Goal: Transaction & Acquisition: Purchase product/service

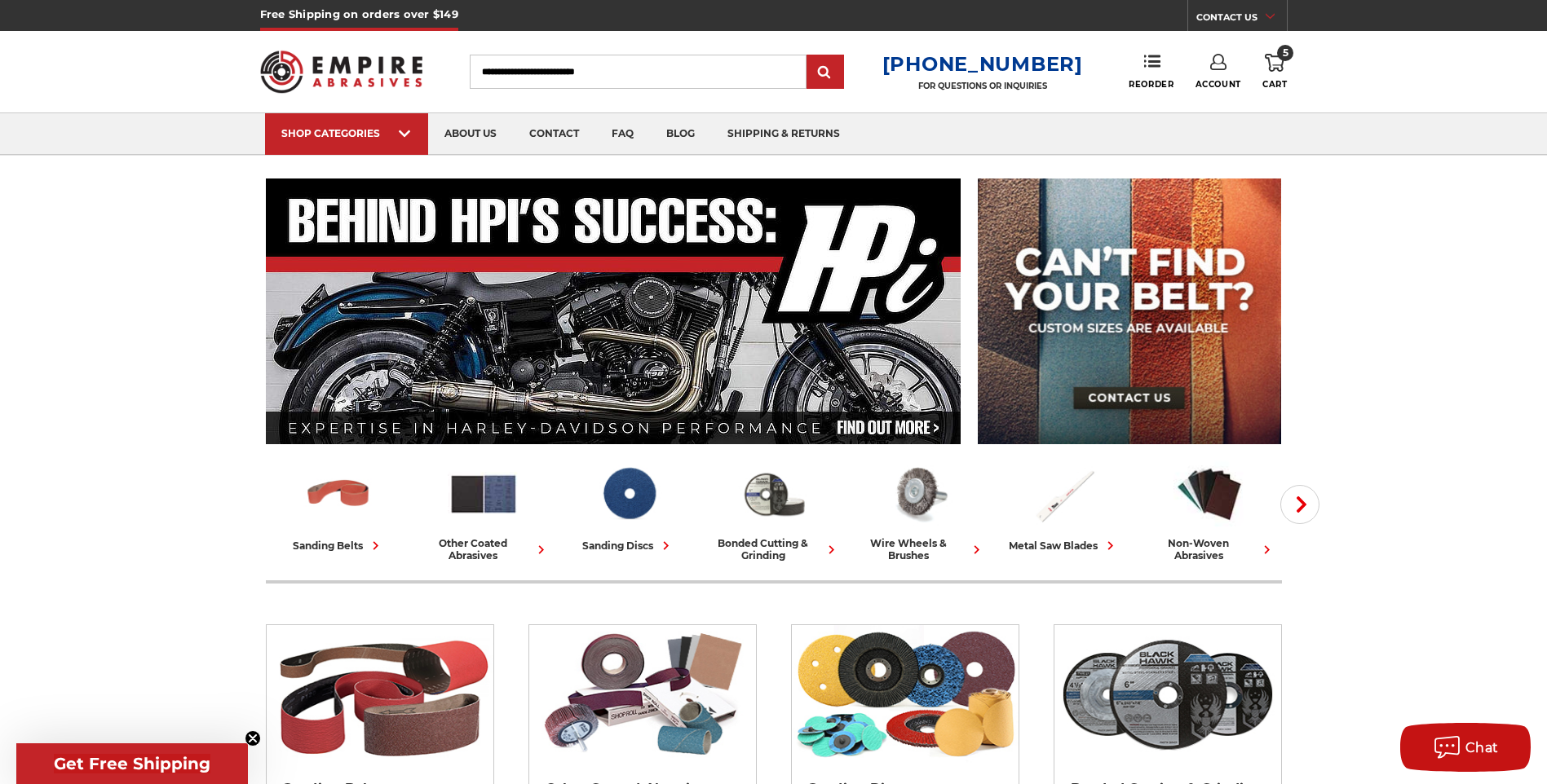
click at [1285, 55] on span "5" at bounding box center [1285, 53] width 17 height 17
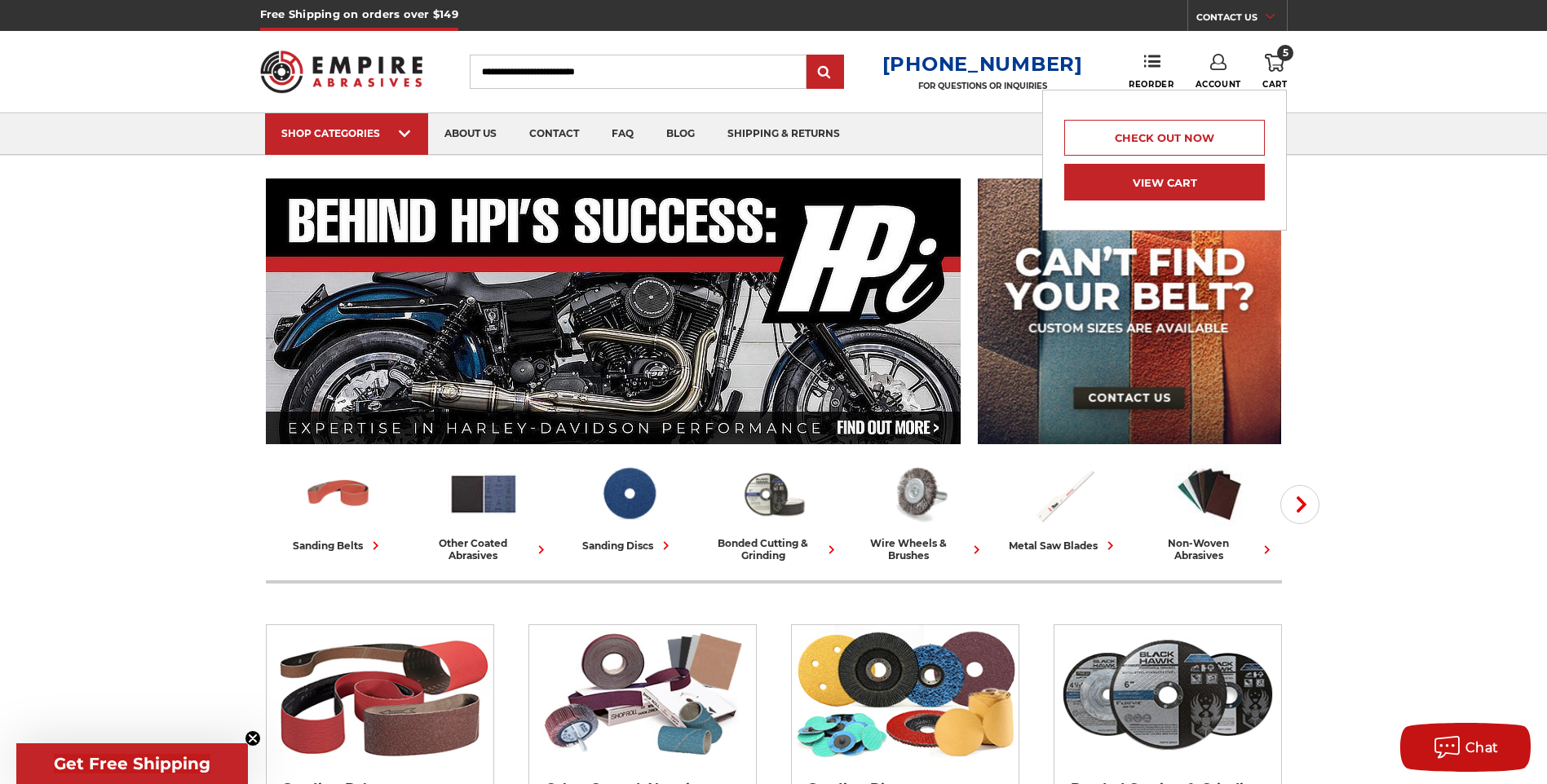
click at [1155, 190] on link "View Cart" at bounding box center [1165, 181] width 201 height 36
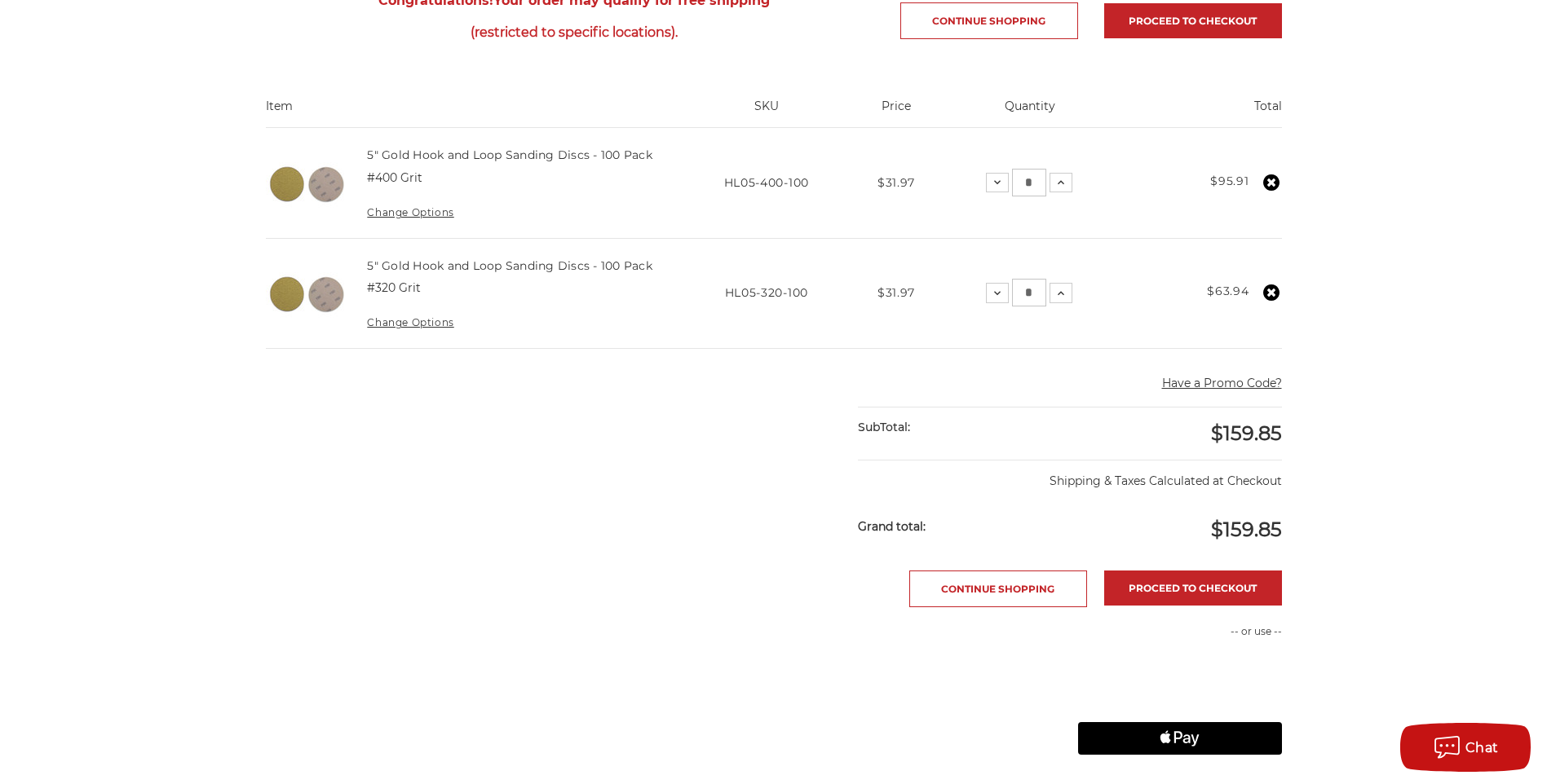
scroll to position [244, 0]
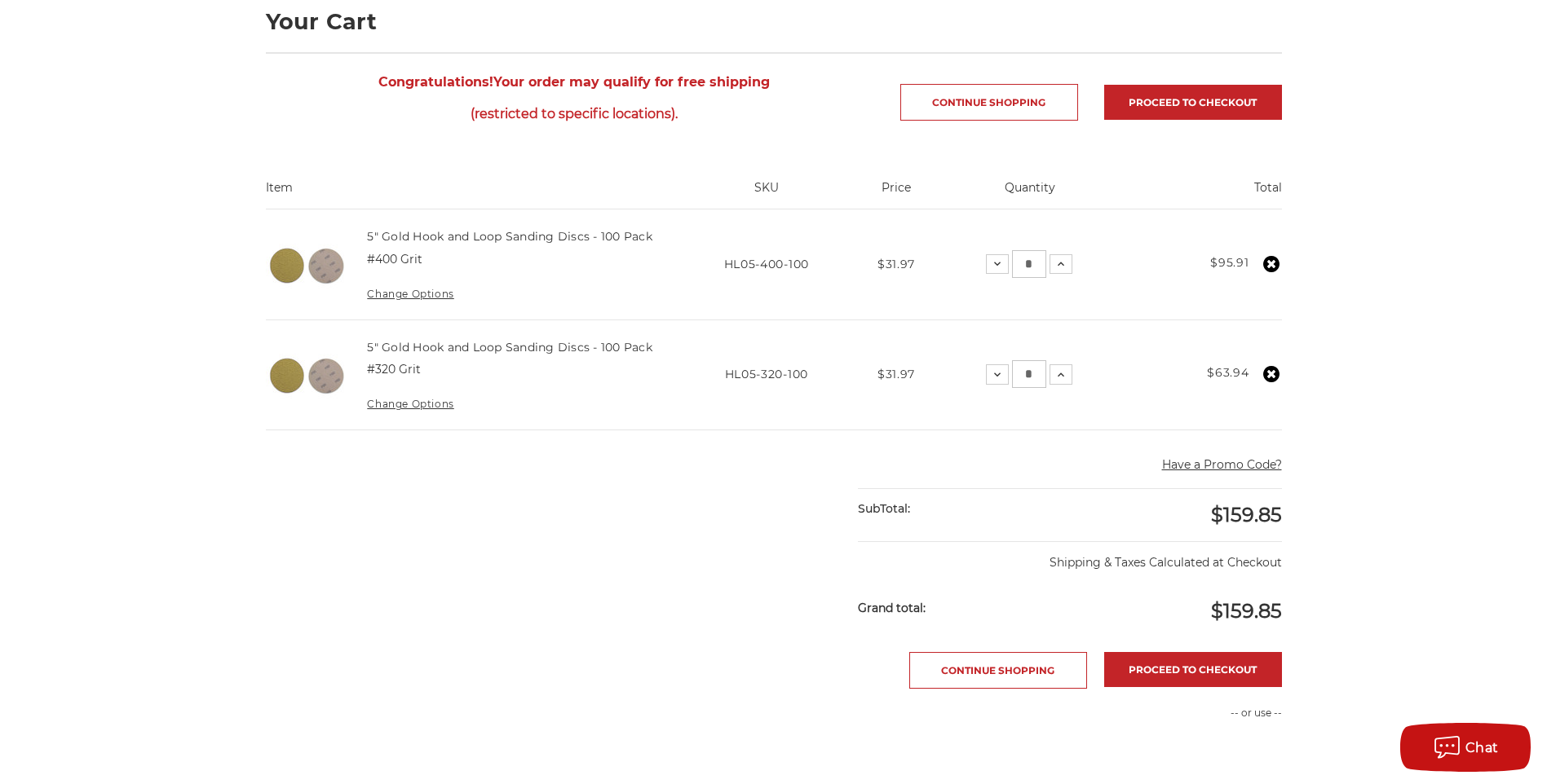
click at [1188, 462] on button "Have a Promo Code?" at bounding box center [1222, 464] width 120 height 17
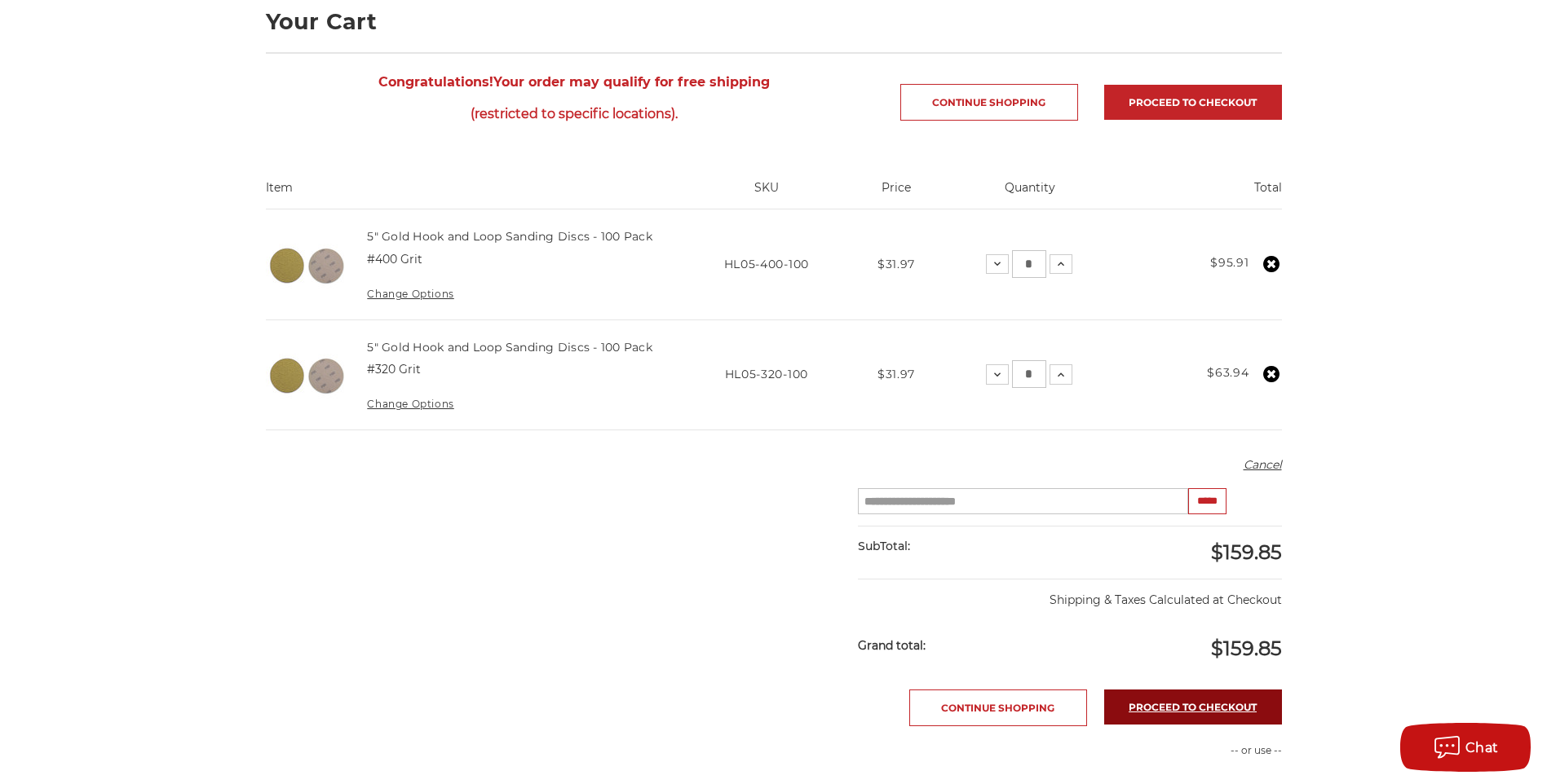
click at [1204, 706] on link "Proceed to checkout" at bounding box center [1193, 707] width 177 height 35
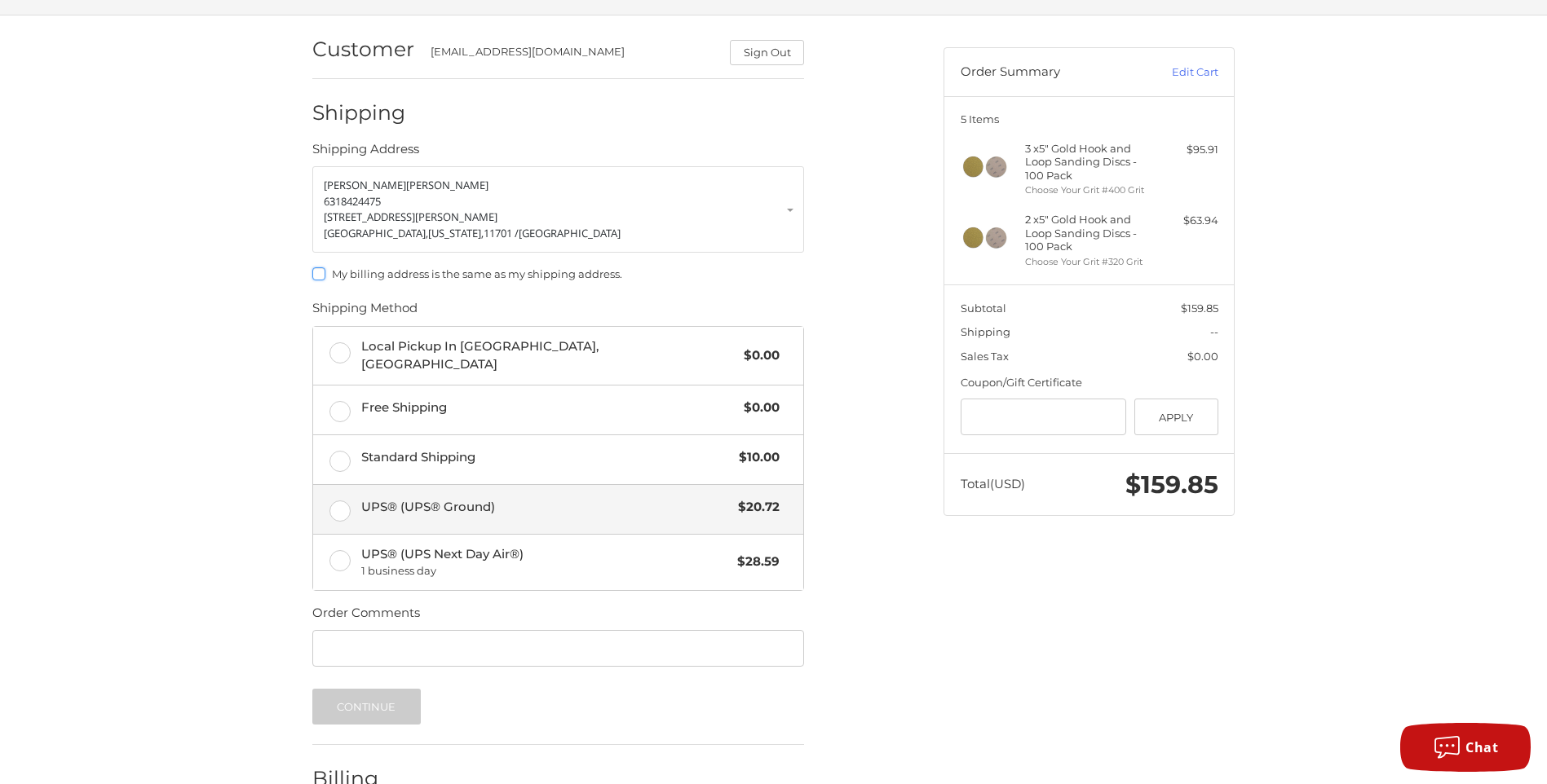
scroll to position [204, 0]
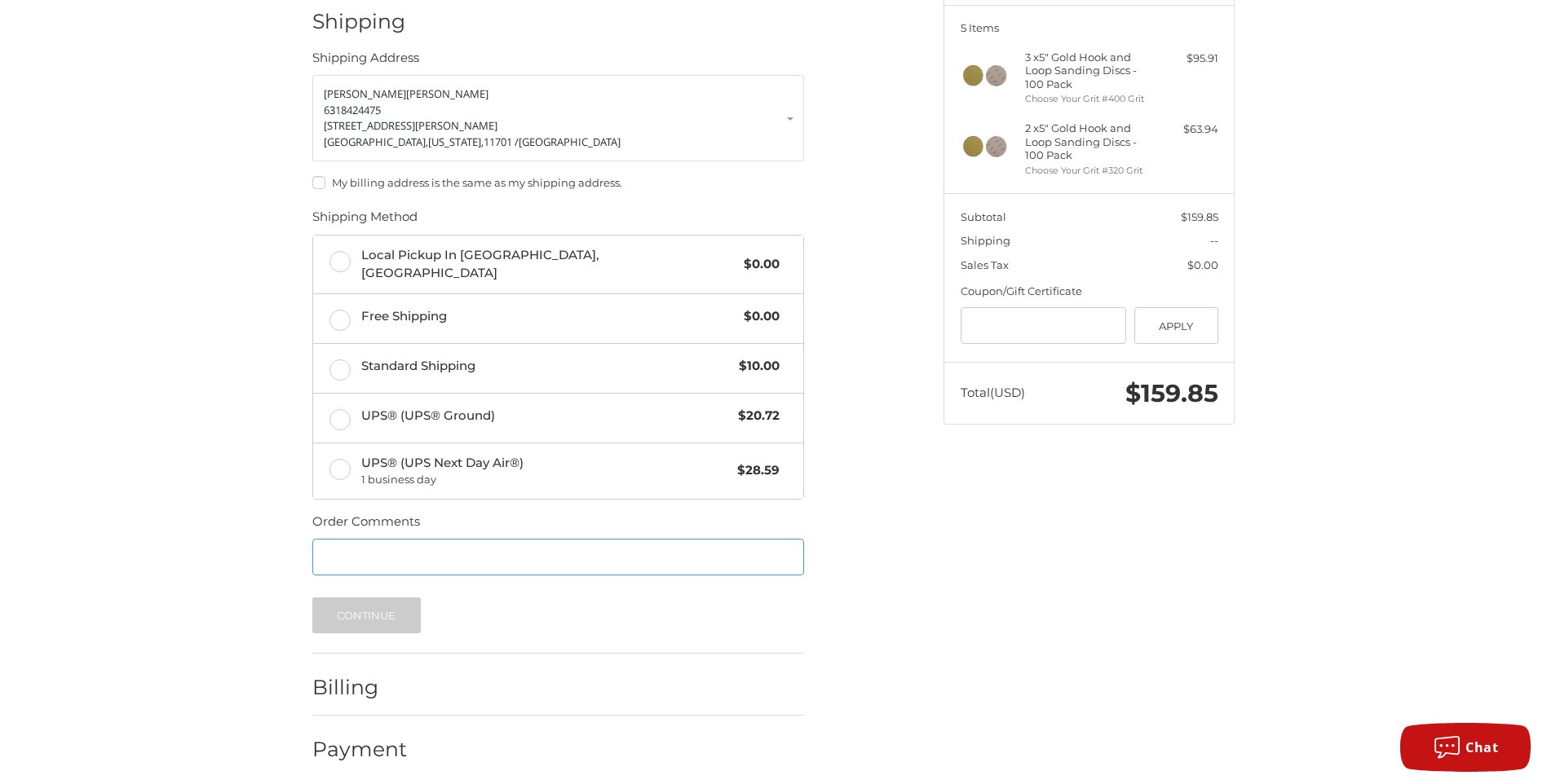
click at [380, 559] on input "Order Comments" at bounding box center [558, 556] width 492 height 36
type input "*******"
click at [340, 310] on label "Free Shipping $0.00" at bounding box center [558, 319] width 490 height 49
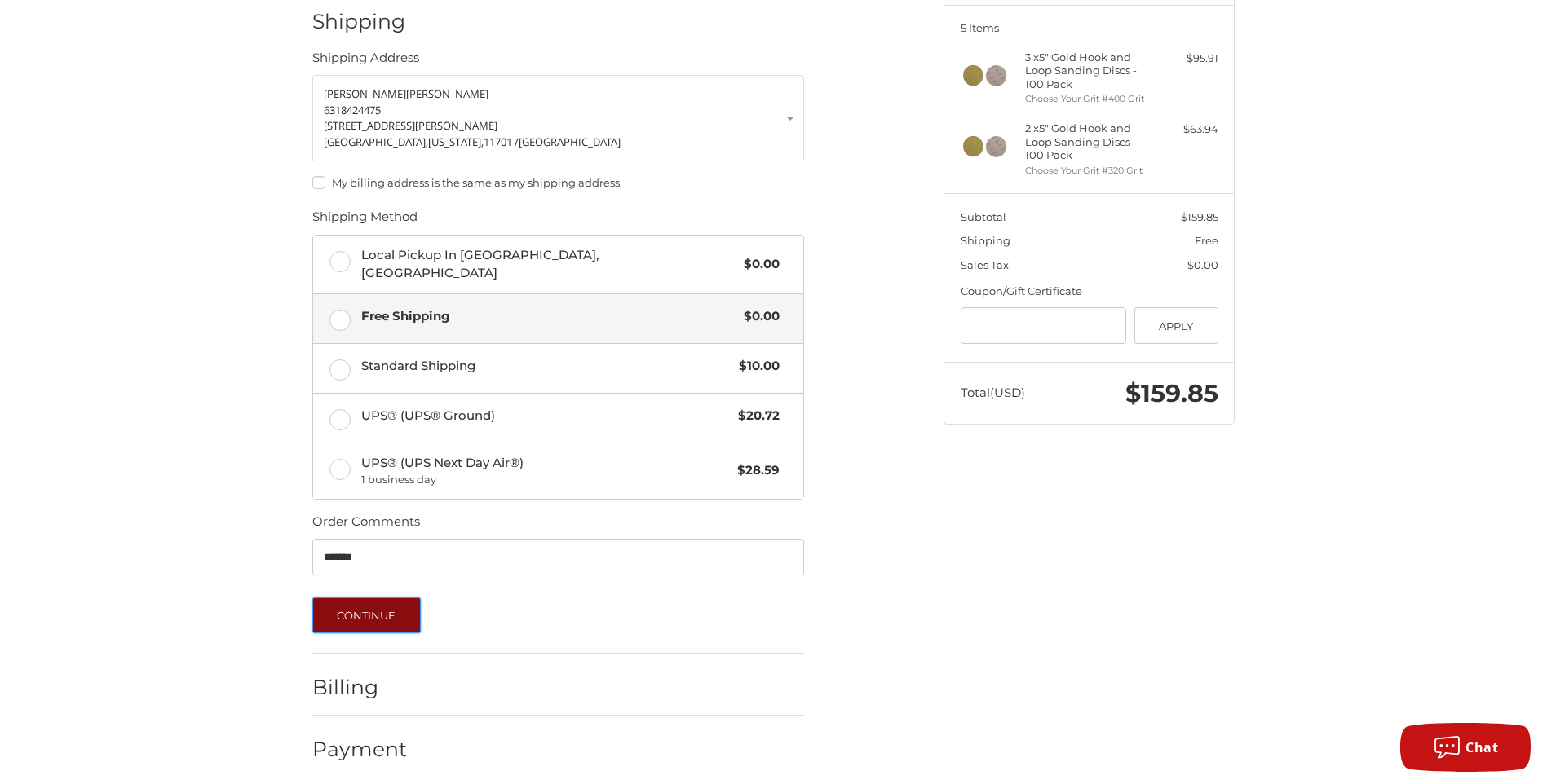
click at [360, 617] on button "Continue" at bounding box center [367, 616] width 108 height 35
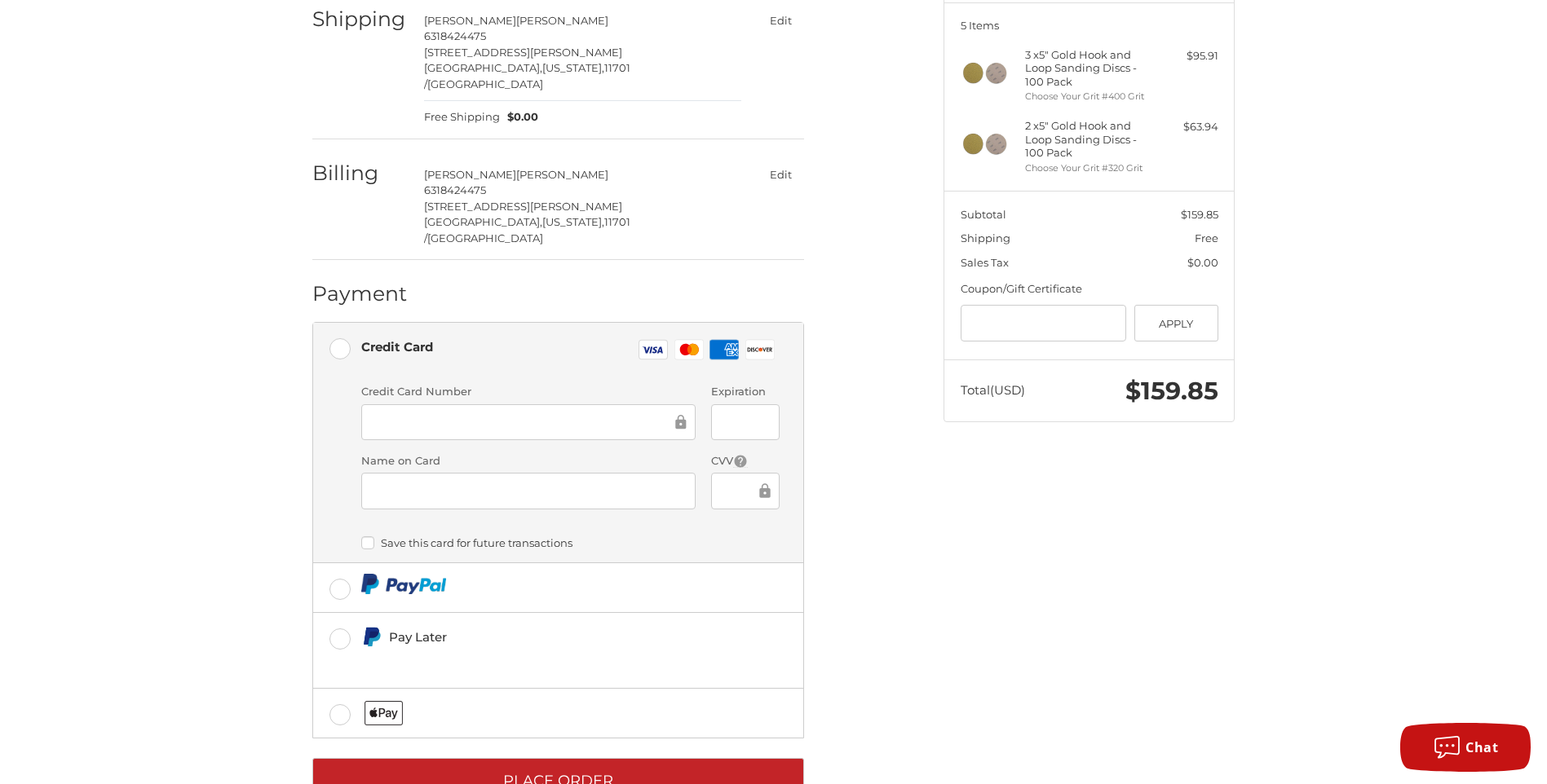
scroll to position [229, 0]
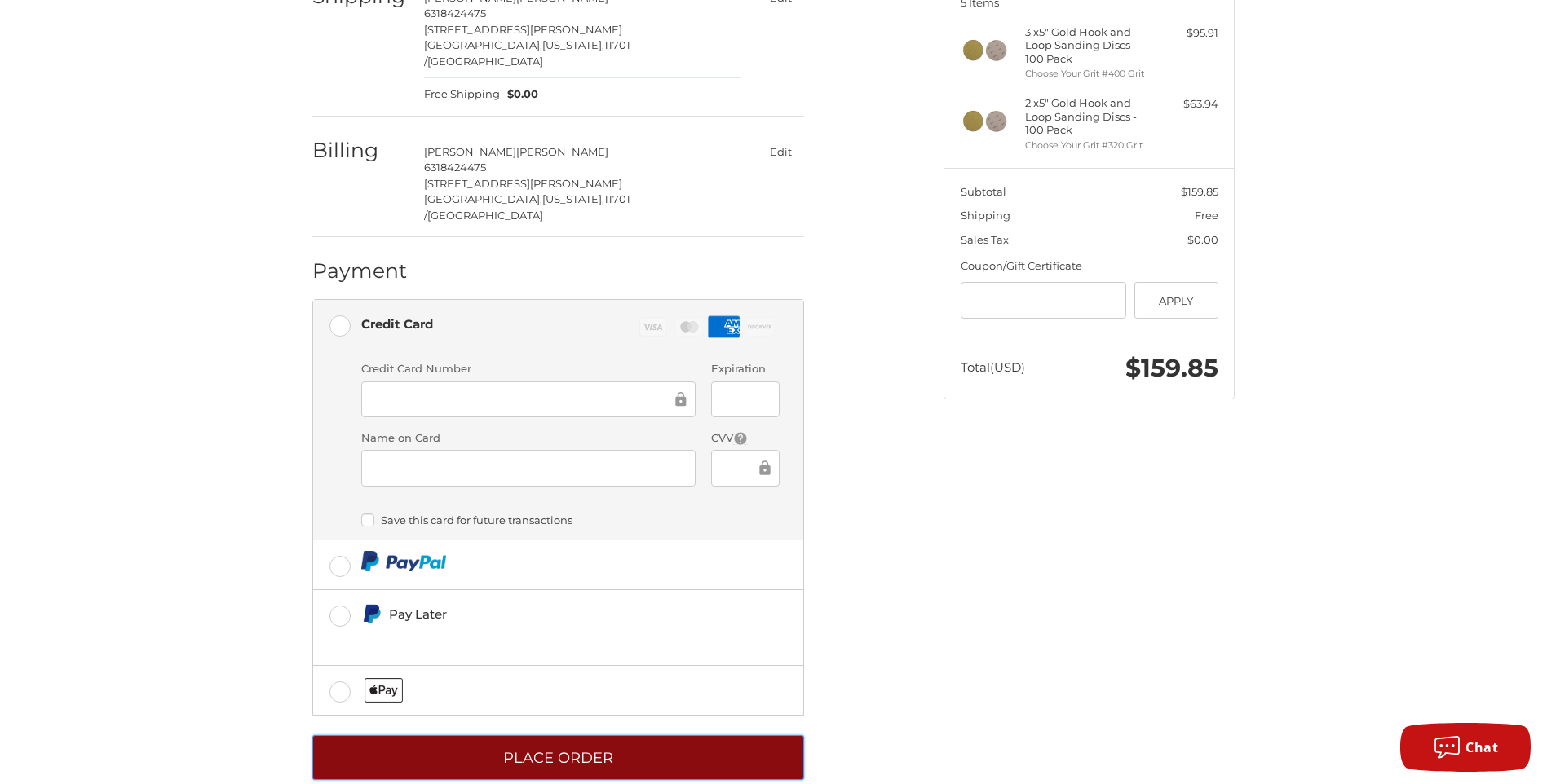
click at [544, 736] on button "Place Order" at bounding box center [558, 758] width 492 height 45
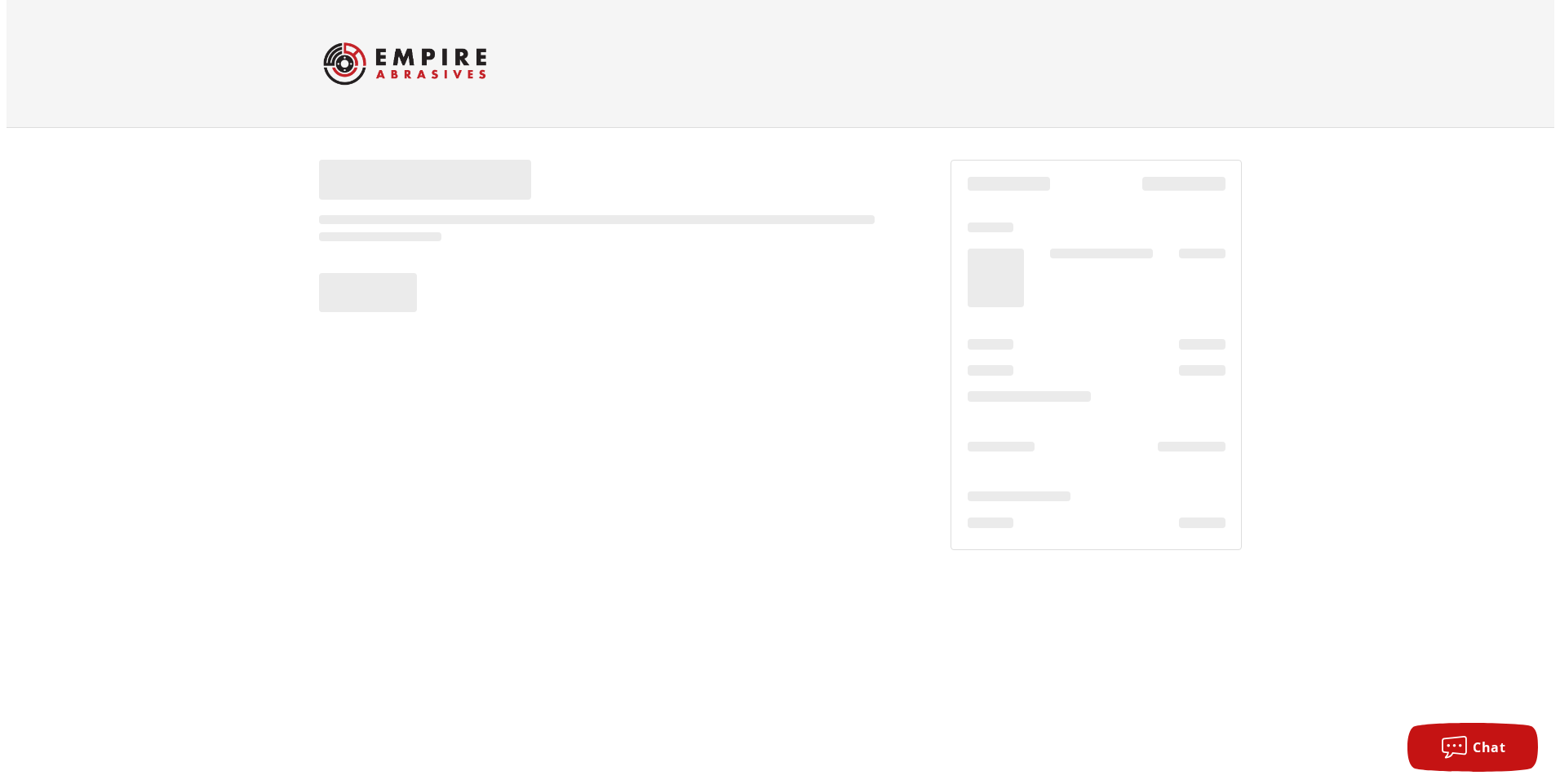
scroll to position [0, 0]
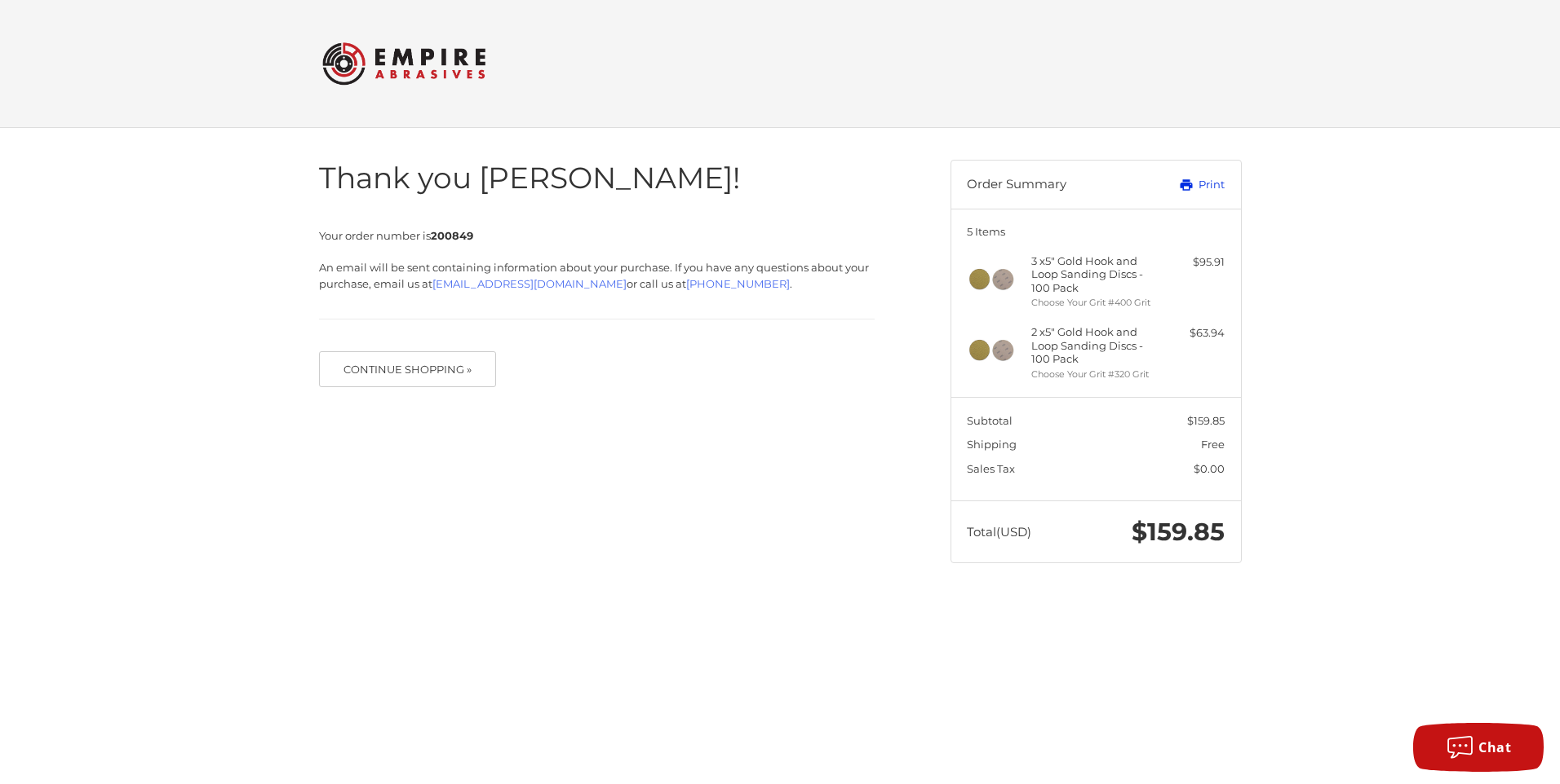
drag, startPoint x: 1210, startPoint y: 177, endPoint x: 102, endPoint y: 692, distance: 1221.8
click at [1210, 177] on link "Print" at bounding box center [1184, 185] width 81 height 17
